Goal: Transaction & Acquisition: Purchase product/service

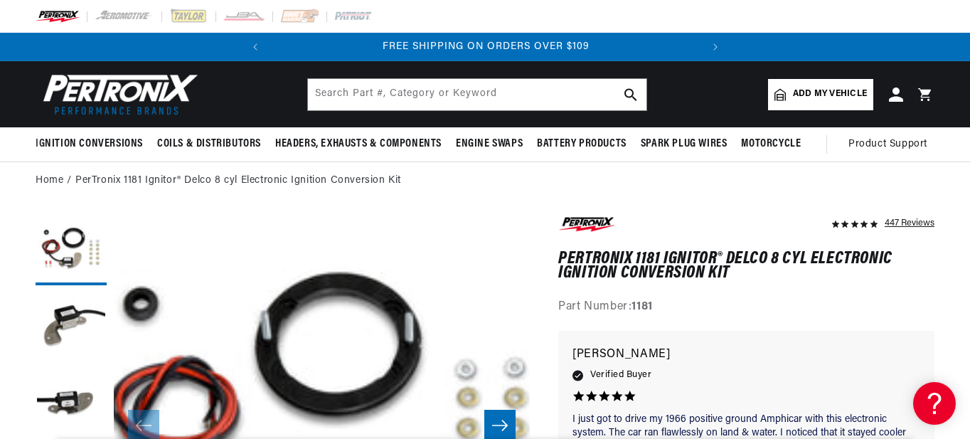
scroll to position [0, 86]
click at [827, 89] on span "Add my vehicle" at bounding box center [830, 94] width 74 height 14
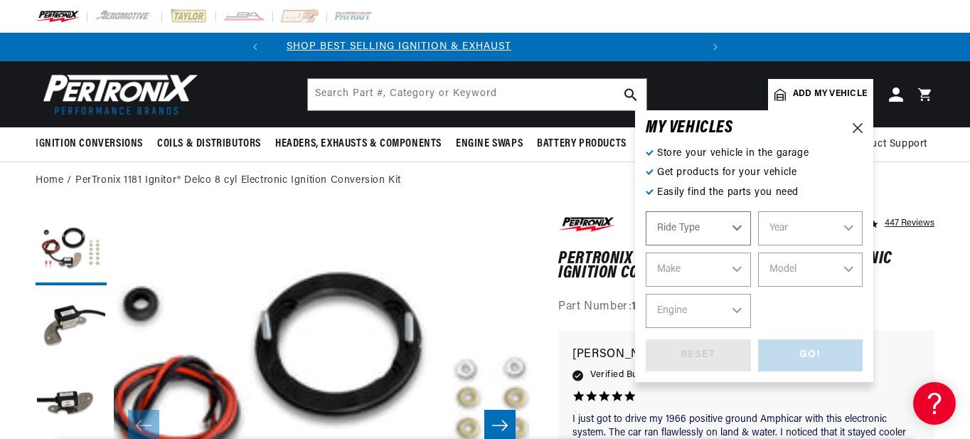
scroll to position [0, 0]
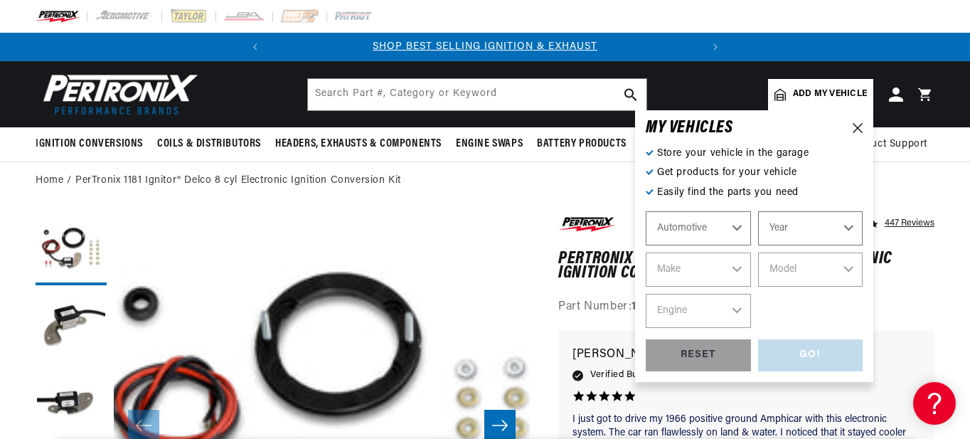
select select "Automotive"
click at [727, 222] on select "Automotive Agricultural Industrial Marine Motorcycle" at bounding box center [698, 228] width 105 height 34
click at [646, 211] on select "Automotive Agricultural Industrial Marine Motorcycle" at bounding box center [698, 228] width 105 height 34
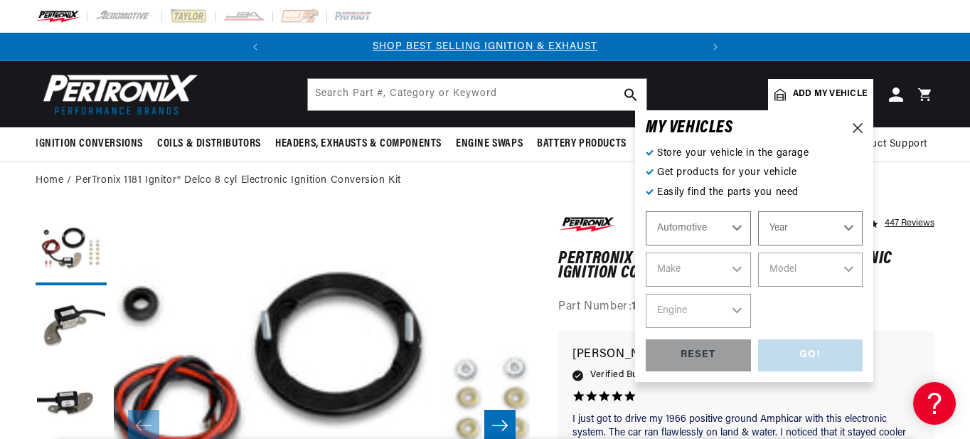
click at [709, 270] on select "Make" at bounding box center [698, 270] width 105 height 34
click at [709, 351] on div "RESET" at bounding box center [698, 355] width 105 height 32
click at [829, 90] on span "Add my vehicle" at bounding box center [830, 94] width 74 height 14
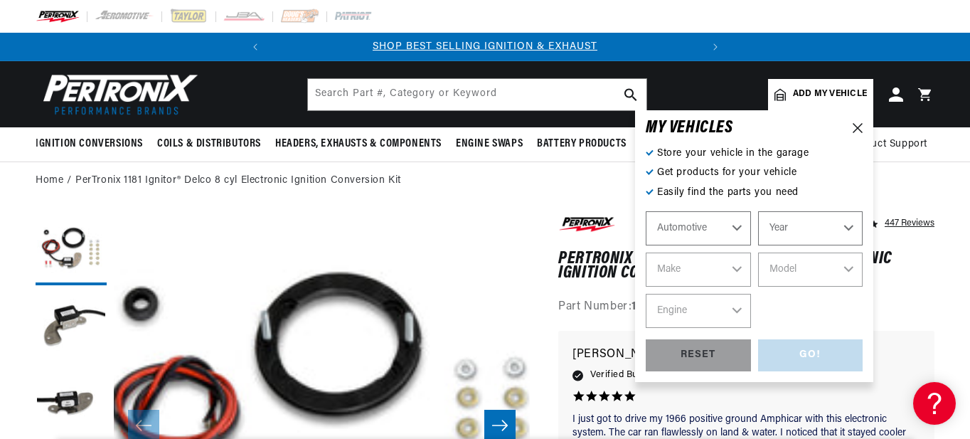
click at [846, 223] on select "Year 2026 2025 2024 2023 2022 2021 2020 2019 2018 2017 2016 2015 2014 2013 2012…" at bounding box center [810, 228] width 105 height 34
select select "1933"
click at [758, 211] on select "Year 2026 2025 2024 2023 2022 2021 2020 2019 2018 2017 2016 2015 2014 2013 2012…" at bounding box center [810, 228] width 105 height 34
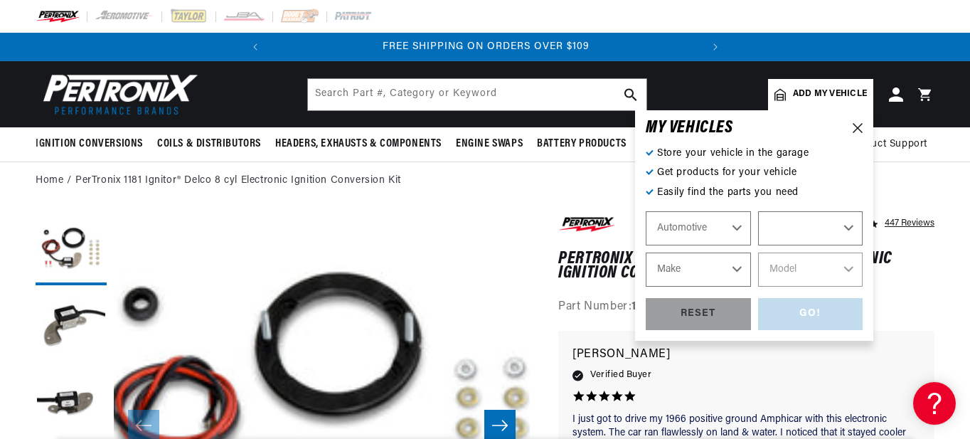
select select "1933"
click at [735, 225] on select "Automotive Agricultural Industrial Marine Motorcycle" at bounding box center [698, 228] width 105 height 34
click at [646, 211] on select "Automotive Agricultural Industrial Marine Motorcycle" at bounding box center [698, 228] width 105 height 34
click at [736, 263] on select "Make Auburn Buick Cadillac Chevrolet Chrysler Lincoln Oldsmobile Reo Willys" at bounding box center [698, 270] width 105 height 34
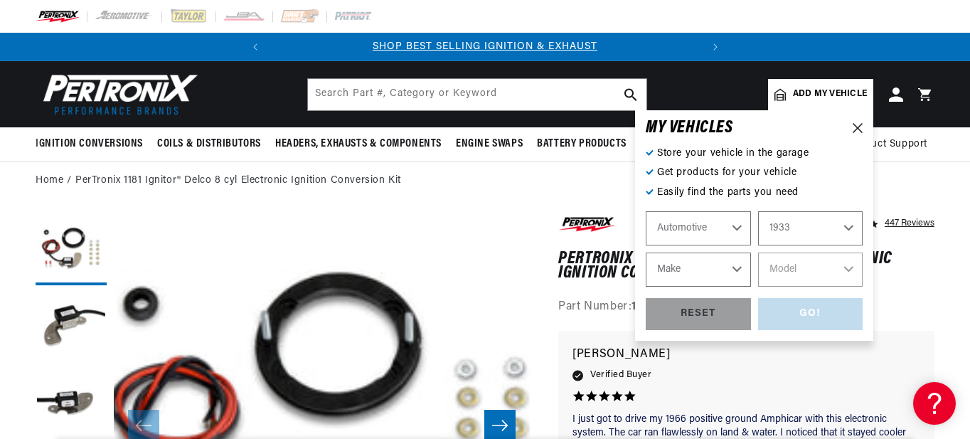
select select "Chrysler"
click at [646, 253] on select "Make Auburn Buick Cadillac Chevrolet Chrysler Lincoln Oldsmobile Reo Willys" at bounding box center [698, 270] width 105 height 34
select select "Chrysler"
click at [847, 265] on select "Model Series CO" at bounding box center [810, 270] width 105 height 34
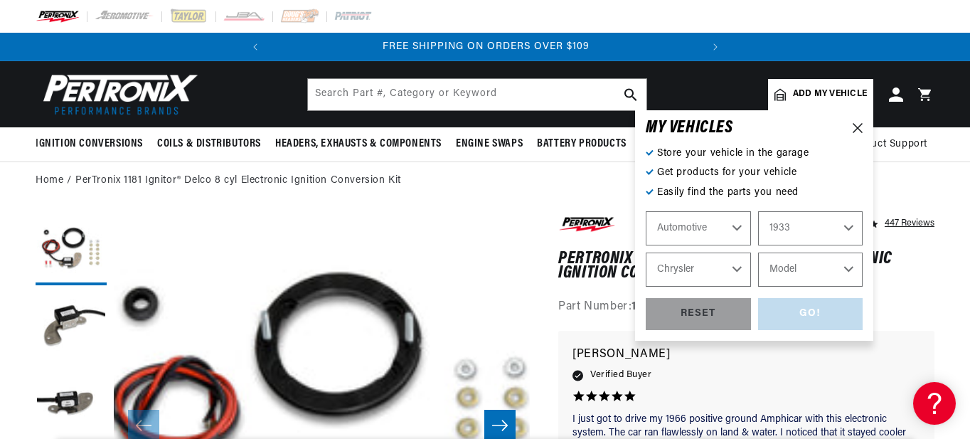
select select "Series-CO"
click at [758, 253] on select "Model Series CO" at bounding box center [810, 270] width 105 height 34
select select "Series-CO"
click at [830, 309] on div "GO!" at bounding box center [810, 314] width 105 height 32
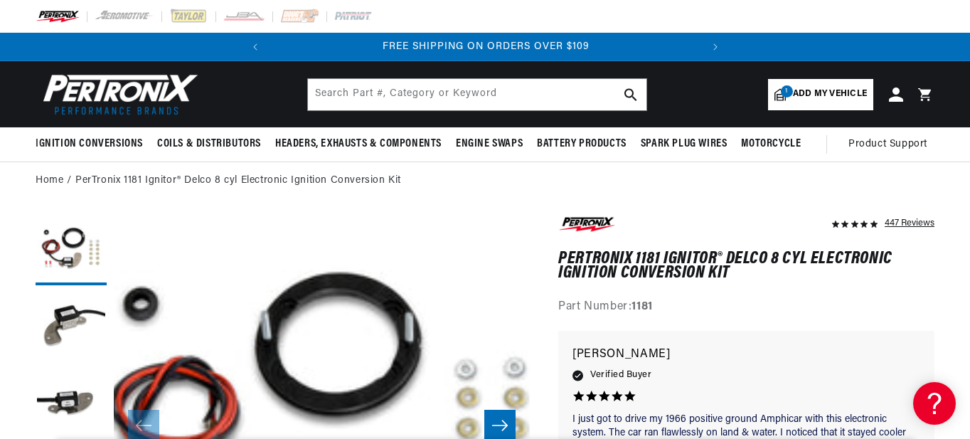
scroll to position [0, 359]
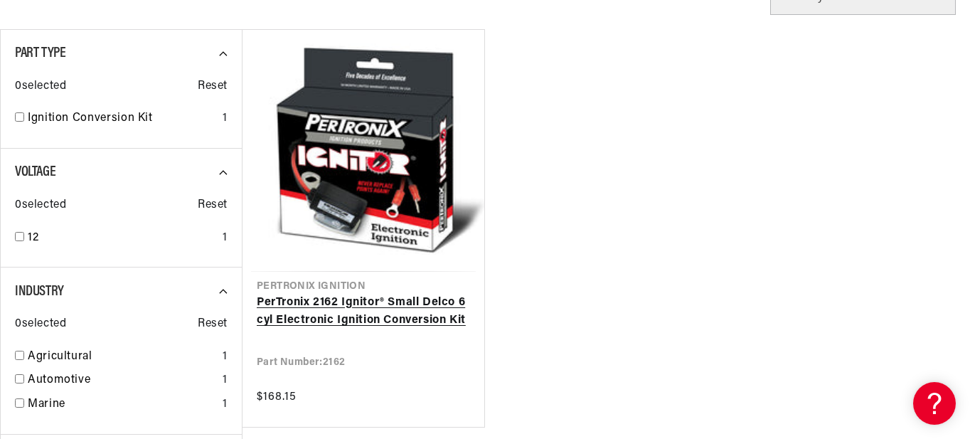
scroll to position [0, 431]
click at [435, 294] on link "PerTronix 2162 Ignitor® Small Delco 6 cyl Electronic Ignition Conversion Kit" at bounding box center [363, 312] width 213 height 36
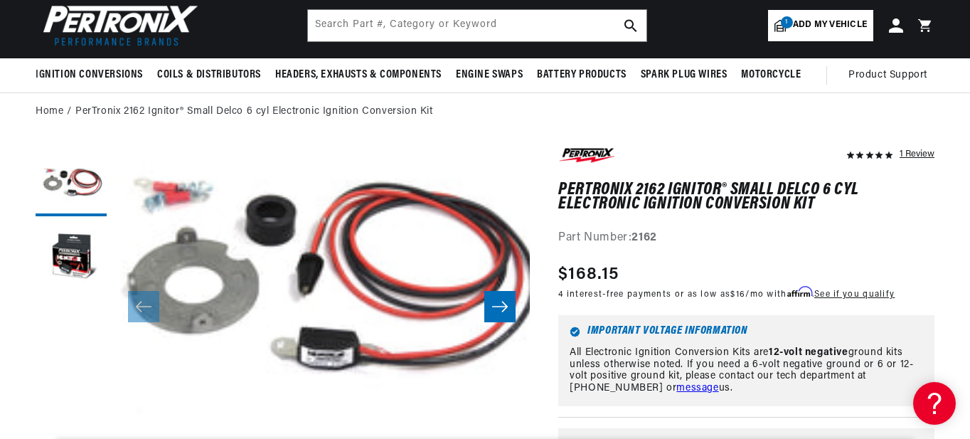
scroll to position [0, 431]
